Goal: Task Accomplishment & Management: Use online tool/utility

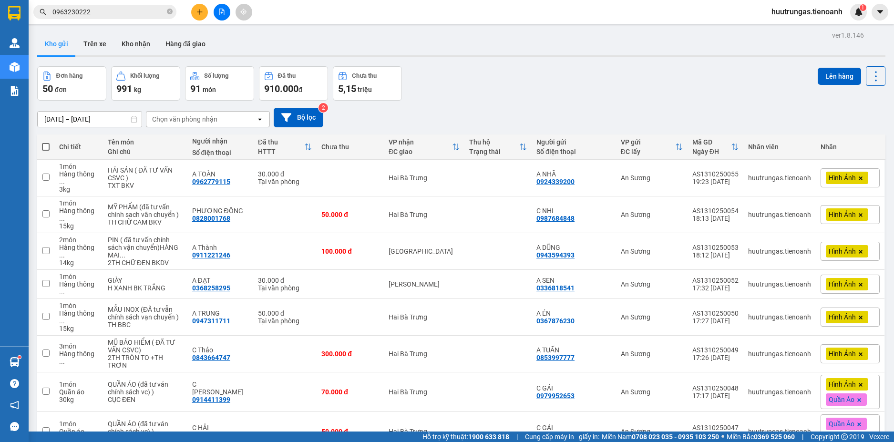
click at [46, 146] on span at bounding box center [46, 147] width 8 height 8
click at [46, 142] on input "checkbox" at bounding box center [46, 142] width 0 height 0
checkbox input "true"
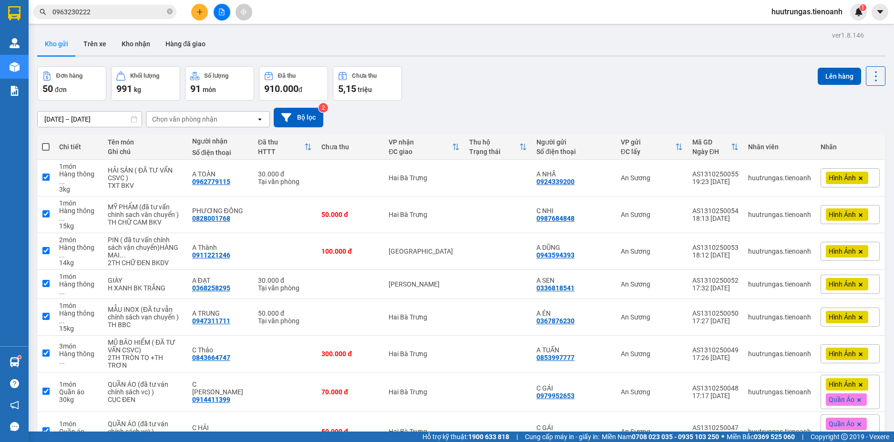
checkbox input "true"
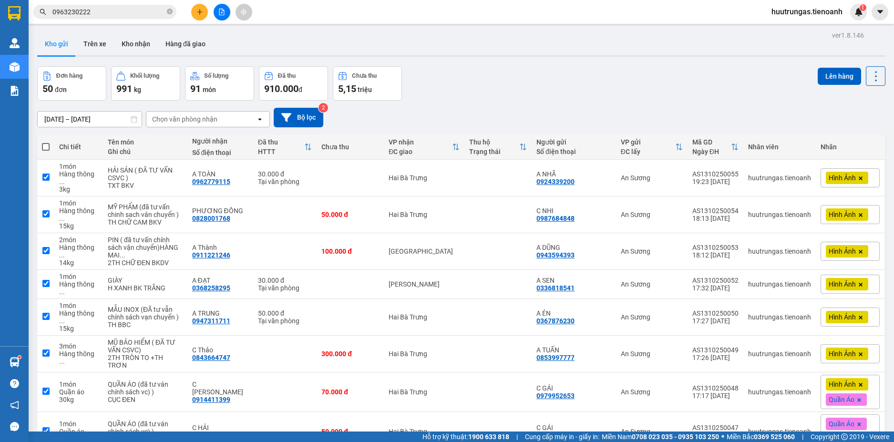
checkbox input "true"
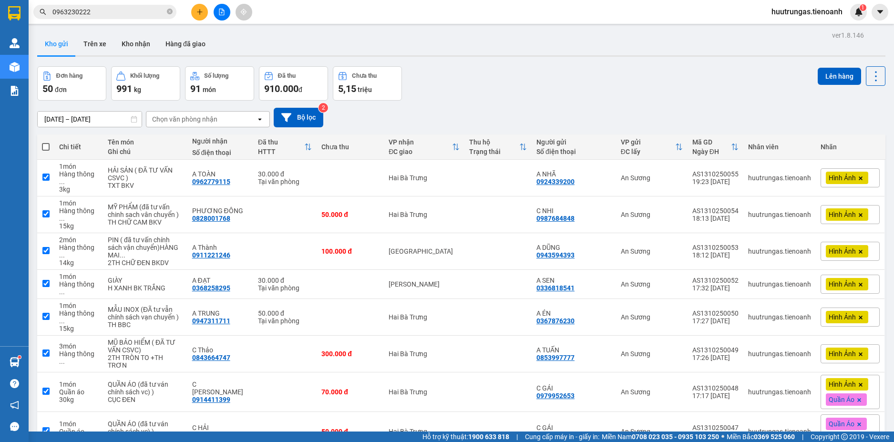
checkbox input "true"
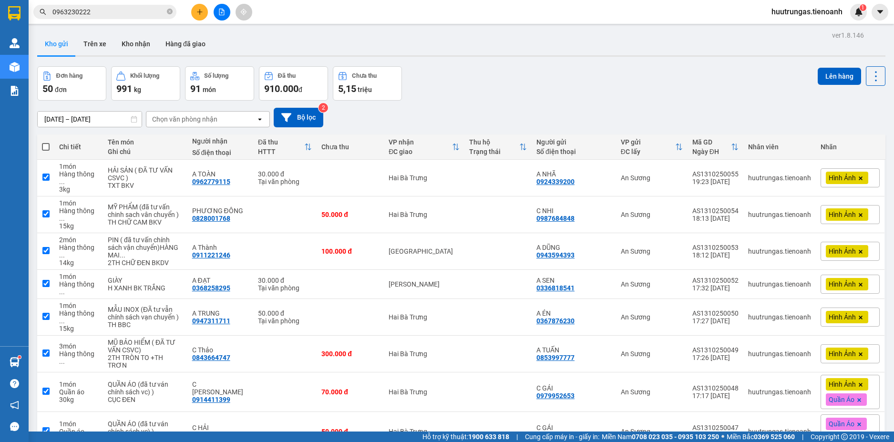
checkbox input "true"
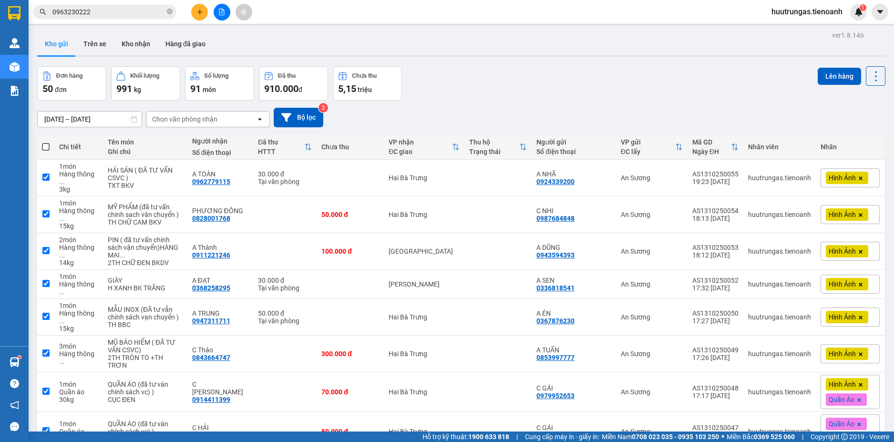
checkbox input "true"
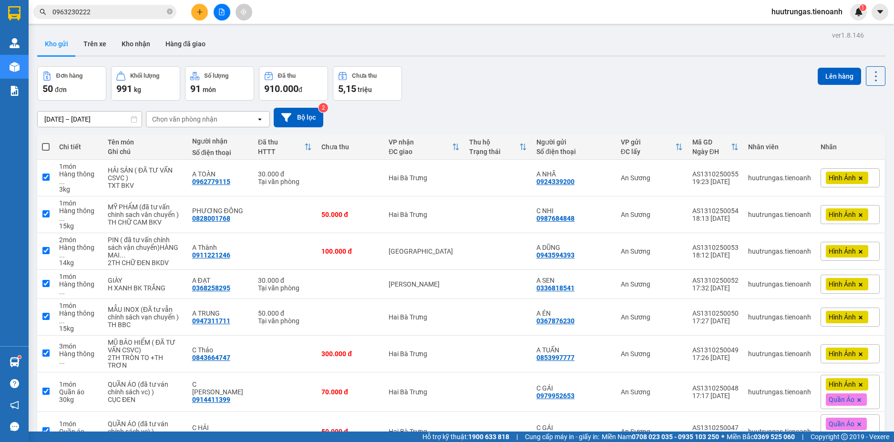
checkbox input "true"
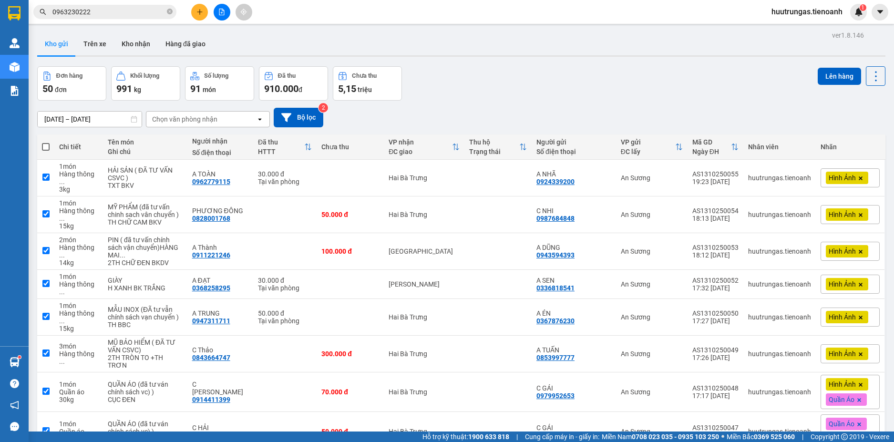
checkbox input "true"
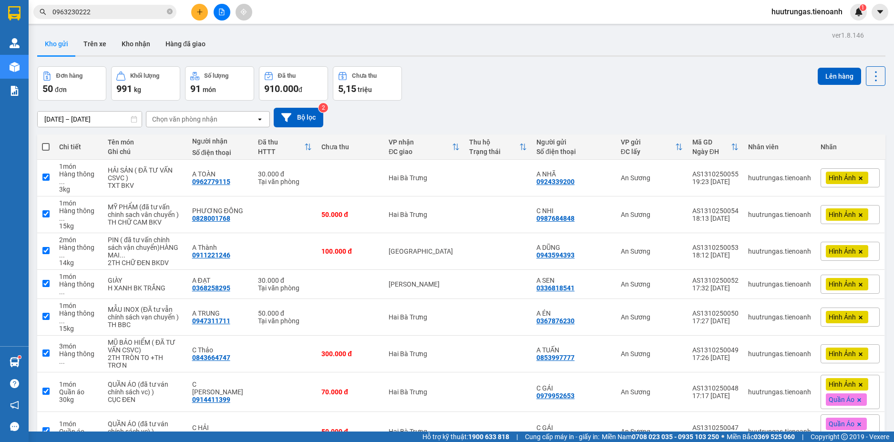
checkbox input "true"
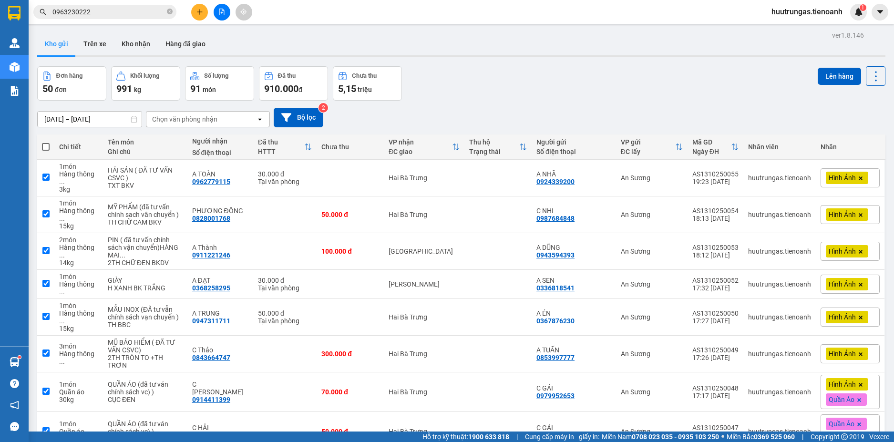
checkbox input "true"
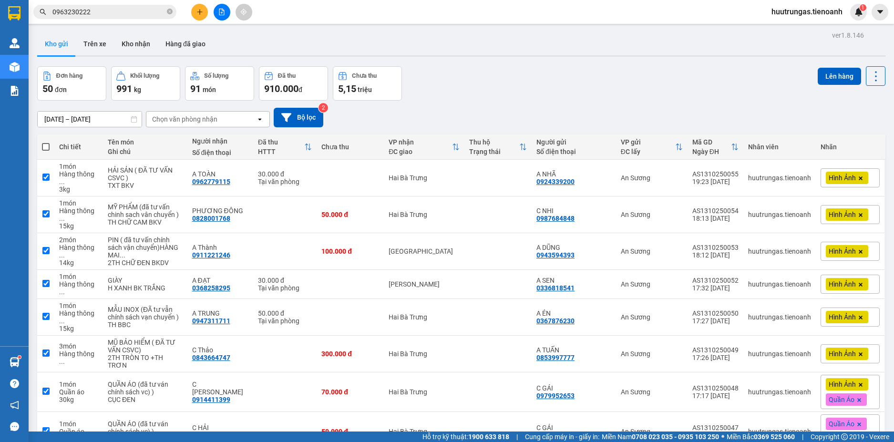
checkbox input "true"
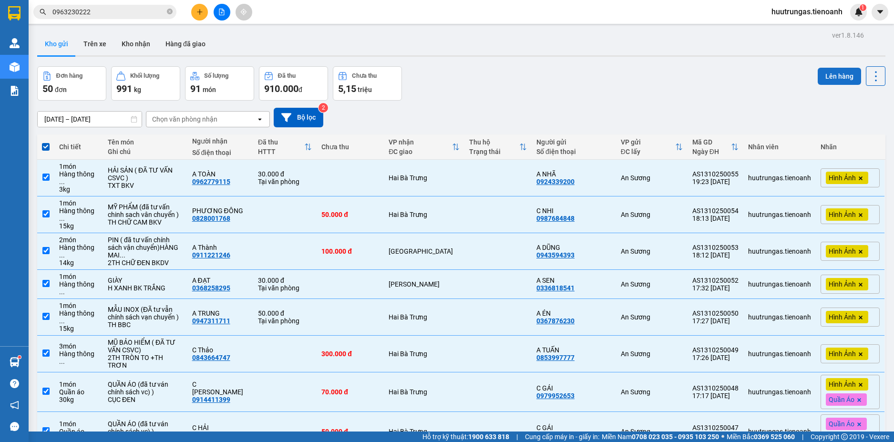
click at [831, 75] on button "Lên hàng" at bounding box center [838, 76] width 43 height 17
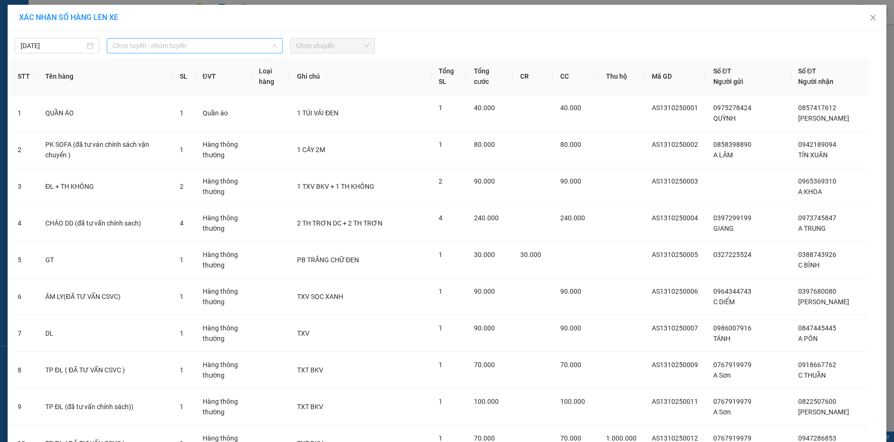
click at [248, 42] on span "Chọn tuyến - nhóm tuyến" at bounding box center [194, 46] width 164 height 14
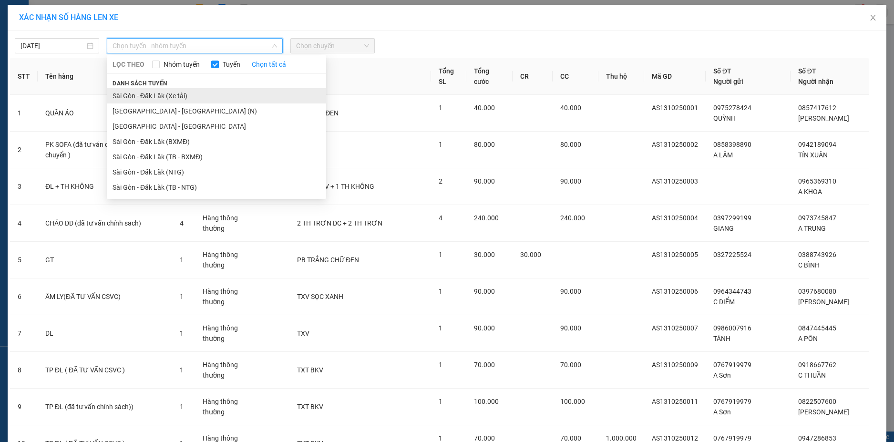
click at [171, 99] on li "Sài Gòn - Đăk Lăk (Xe tải)" at bounding box center [216, 95] width 219 height 15
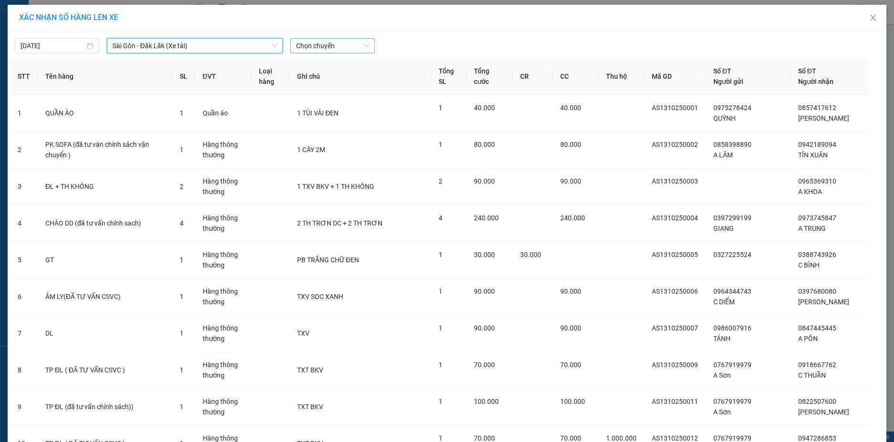
click at [363, 43] on span "Chọn chuyến" at bounding box center [332, 46] width 73 height 14
click at [334, 81] on div "22:00" at bounding box center [329, 80] width 74 height 10
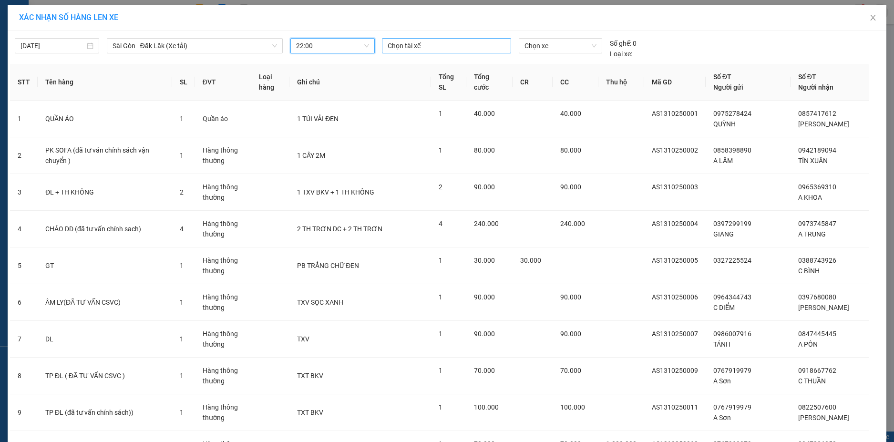
click at [442, 50] on div at bounding box center [446, 45] width 124 height 11
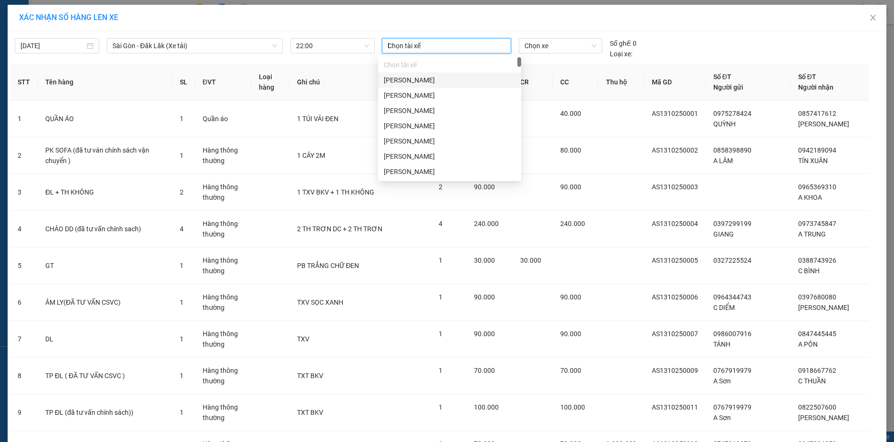
type input "lo"
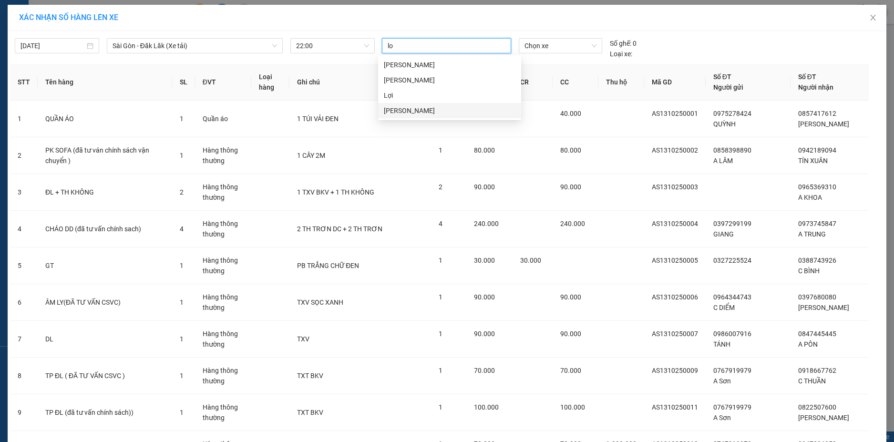
click at [424, 111] on div "Nguyễn Hoàng Long" at bounding box center [450, 110] width 132 height 10
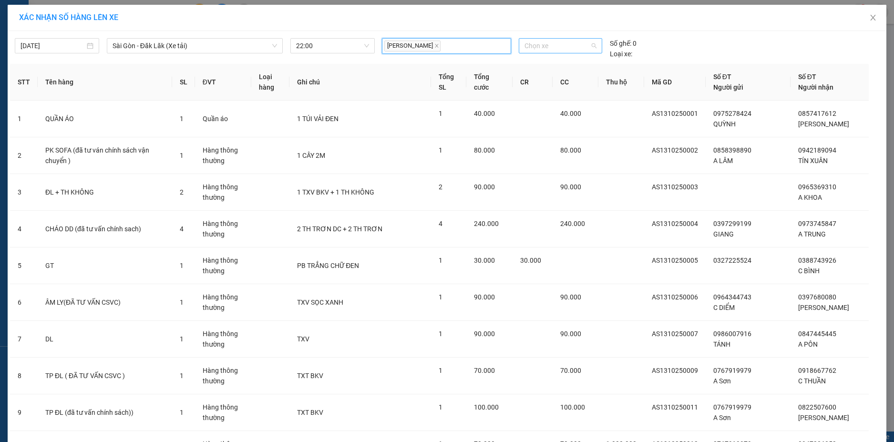
click at [540, 48] on span "Chọn xe" at bounding box center [560, 46] width 72 height 14
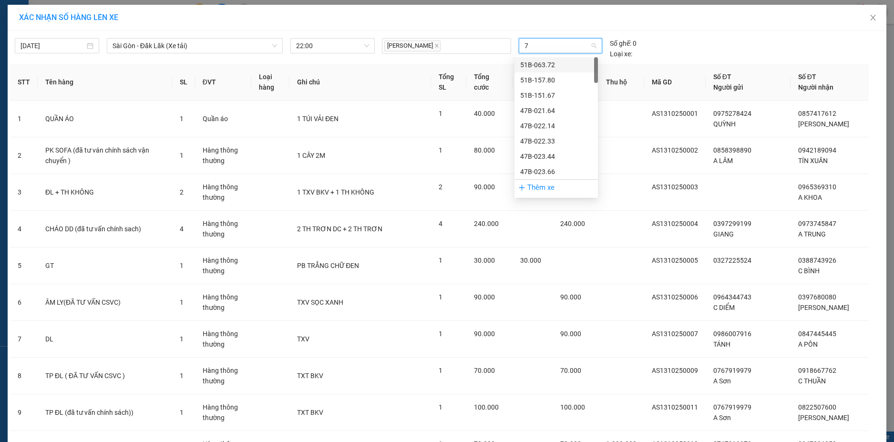
type input "78"
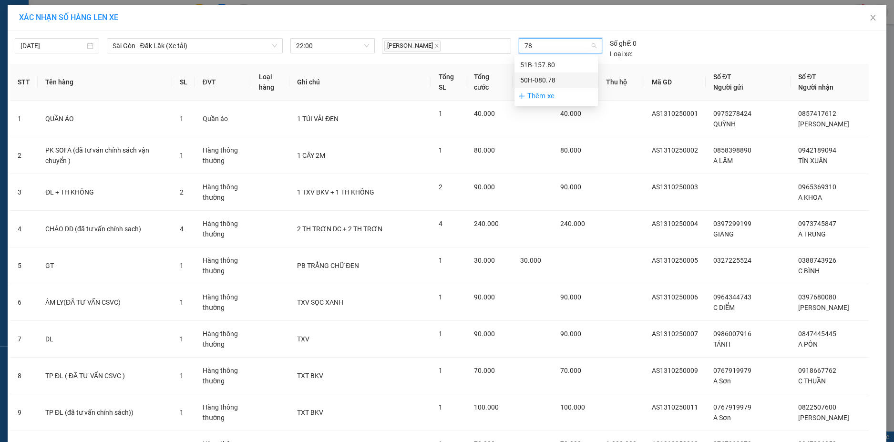
click at [548, 77] on div "50H-080.78" at bounding box center [556, 80] width 72 height 10
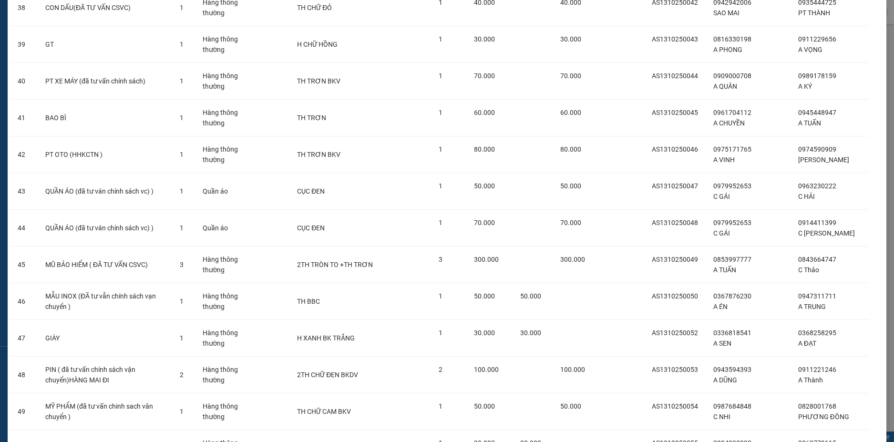
scroll to position [1579, 0]
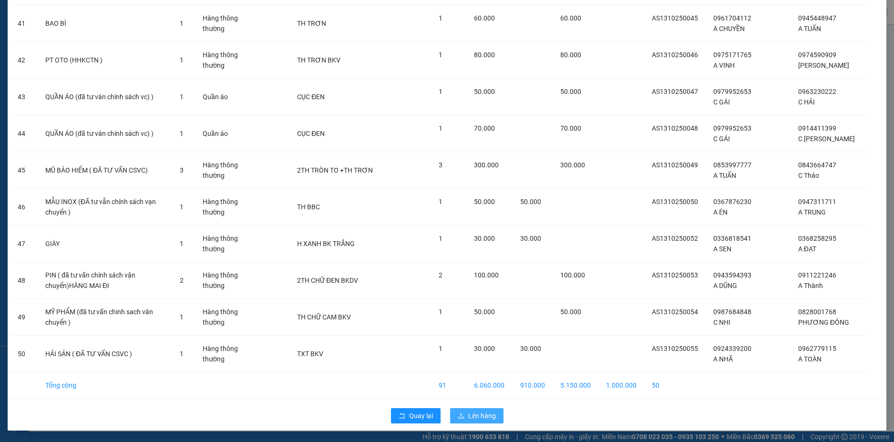
click at [484, 415] on span "Lên hàng" at bounding box center [482, 415] width 28 height 10
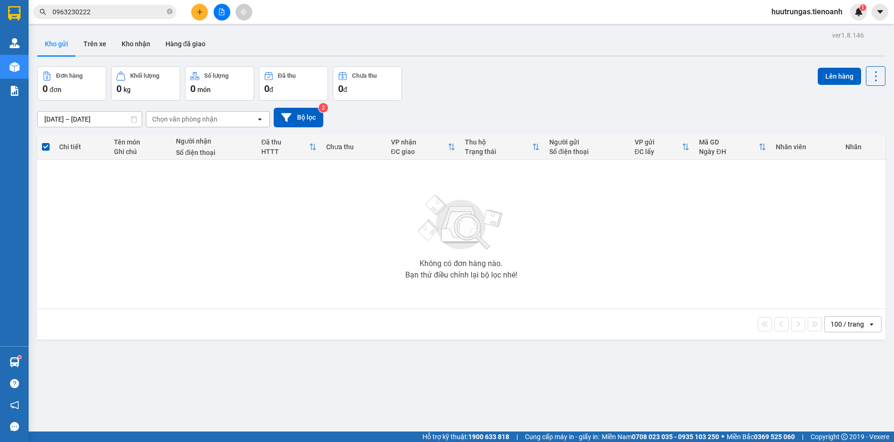
drag, startPoint x: 416, startPoint y: 0, endPoint x: 752, endPoint y: 95, distance: 349.2
click at [752, 95] on div "Đơn hàng 0 đơn Khối lượng 0 kg Số lượng 0 món Đã thu 0 đ Chưa thu 0 đ Lên hàng" at bounding box center [461, 83] width 848 height 34
click at [798, 18] on span "huutrungas.tienoanh" at bounding box center [806, 12] width 86 height 12
click at [790, 29] on span "Đăng xuất" at bounding box center [811, 29] width 66 height 10
